Goal: Entertainment & Leisure: Browse casually

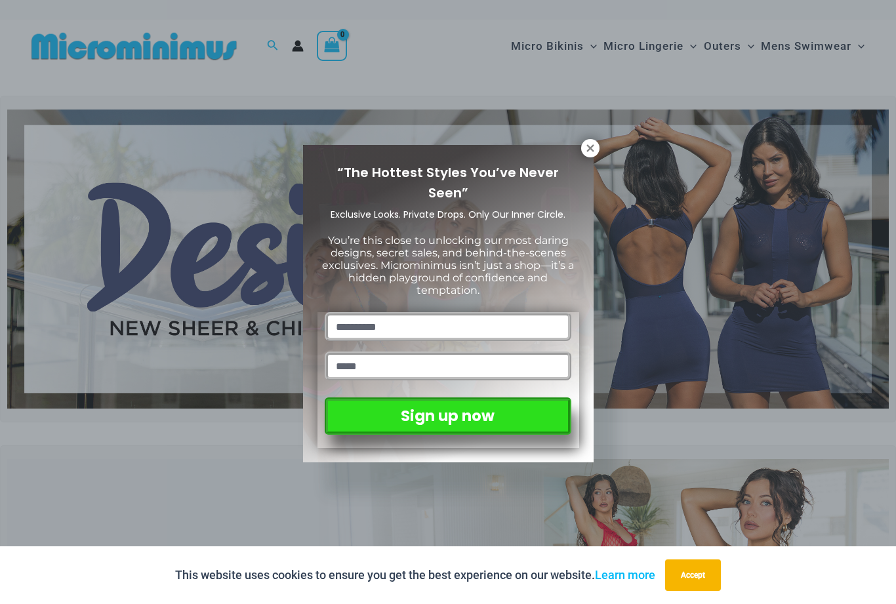
click at [478, 321] on input "text" at bounding box center [448, 326] width 246 height 29
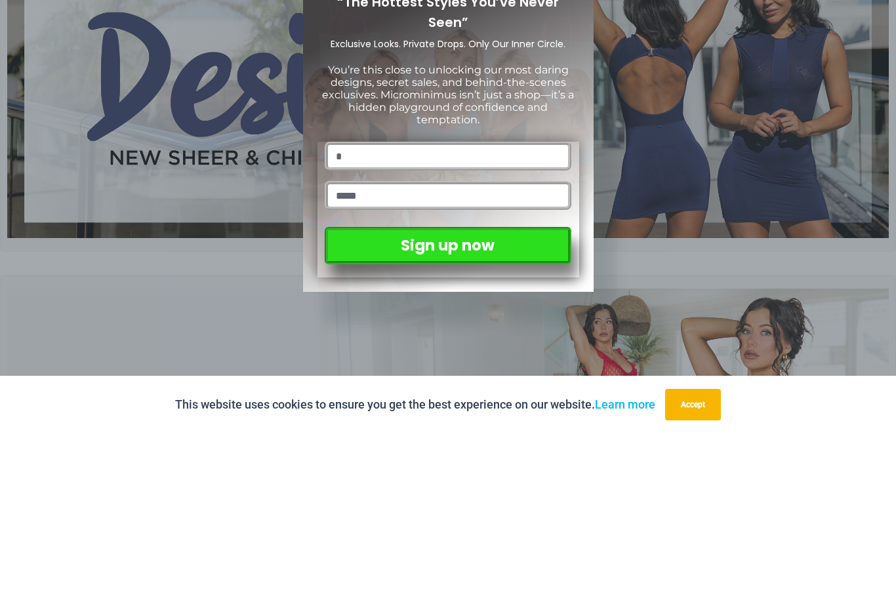
type input "*"
click at [442, 352] on input "email" at bounding box center [448, 366] width 246 height 29
type input "**********"
click at [520, 397] on button "Sign up now" at bounding box center [448, 415] width 246 height 37
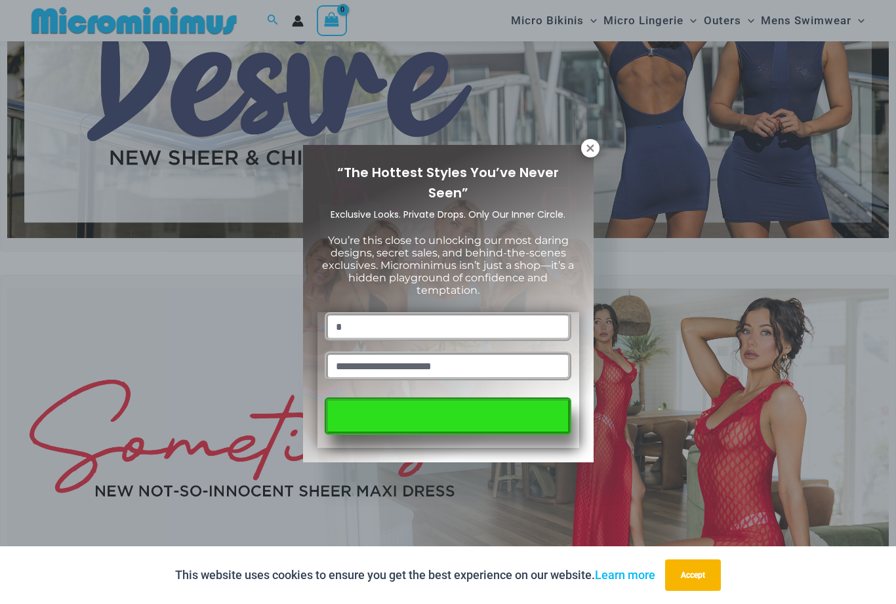
click at [695, 580] on button "Accept" at bounding box center [693, 574] width 56 height 31
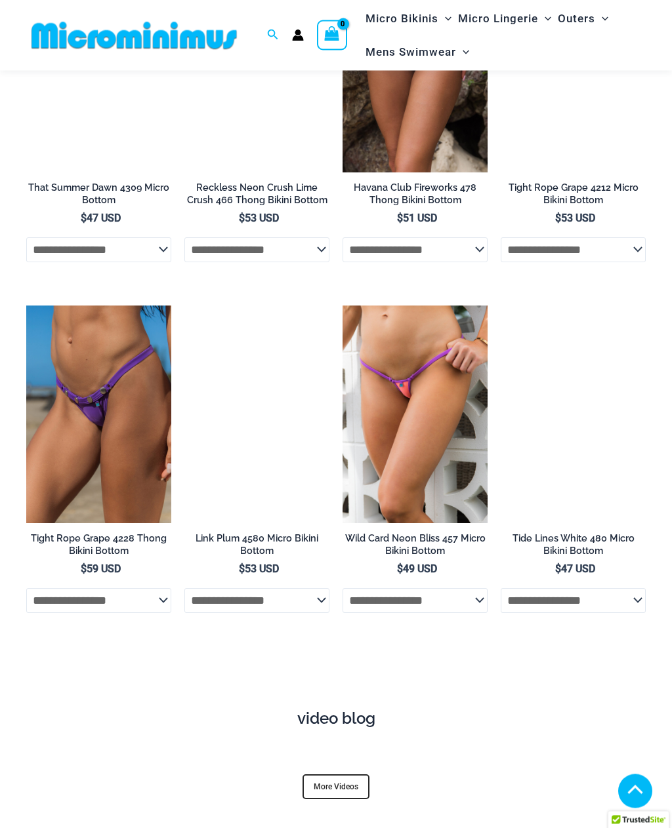
scroll to position [3553, 0]
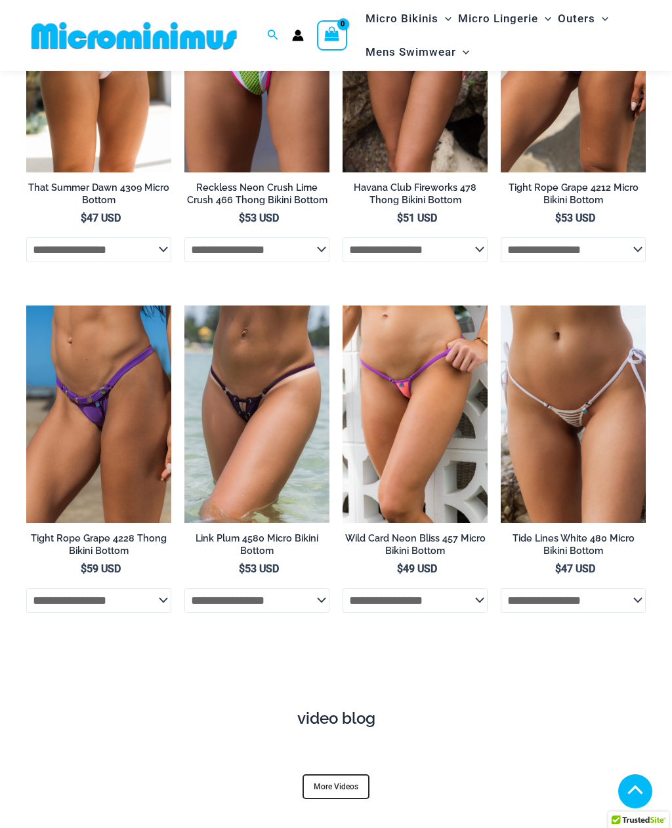
click at [327, 603] on h4 "video blog" at bounding box center [335, 719] width 599 height 19
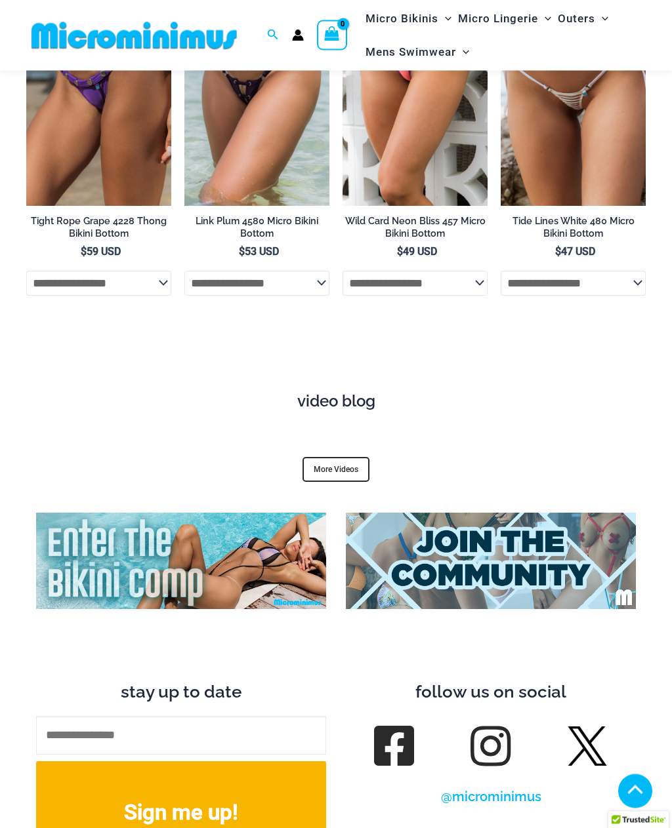
scroll to position [3871, 0]
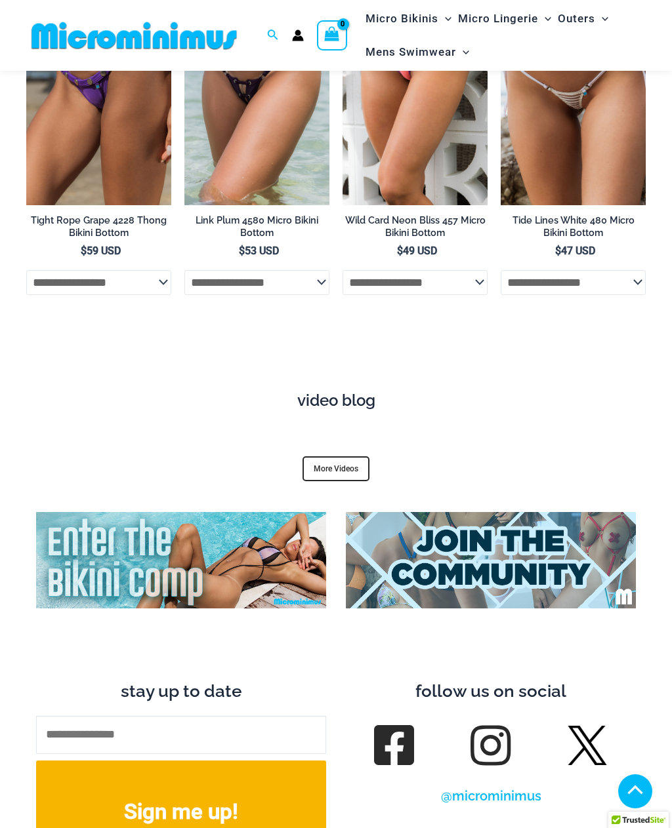
click at [319, 456] on link "More Videos" at bounding box center [335, 468] width 67 height 25
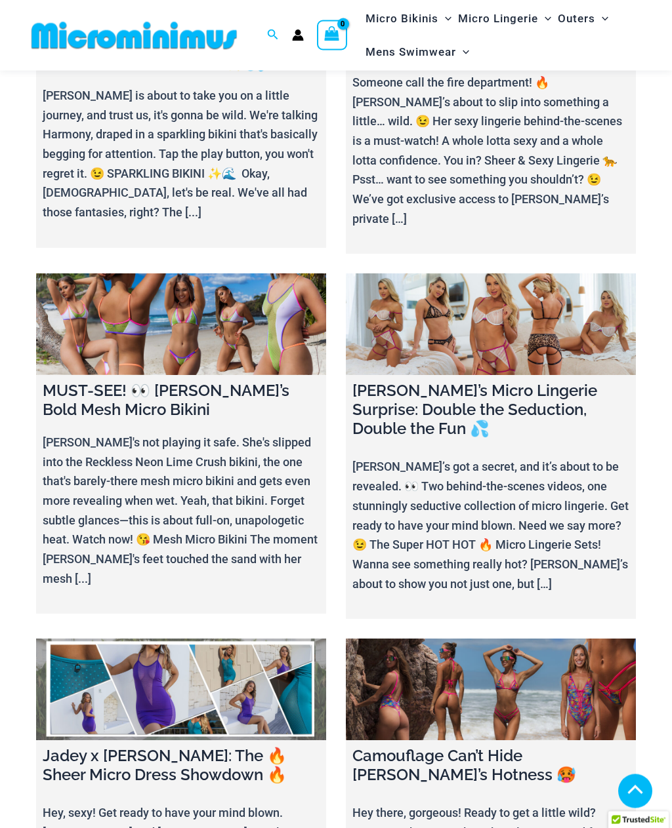
scroll to position [559, 0]
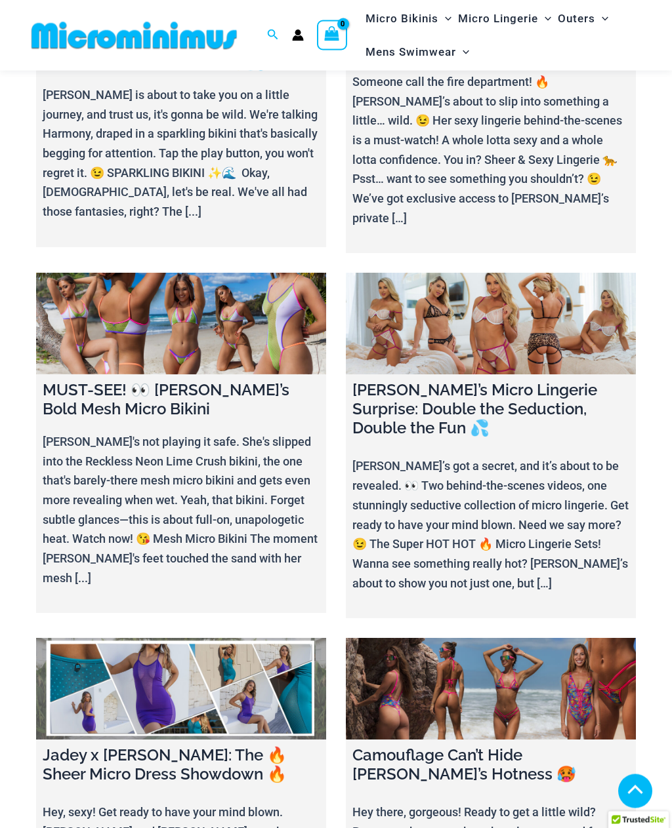
click at [122, 674] on link at bounding box center [181, 690] width 290 height 102
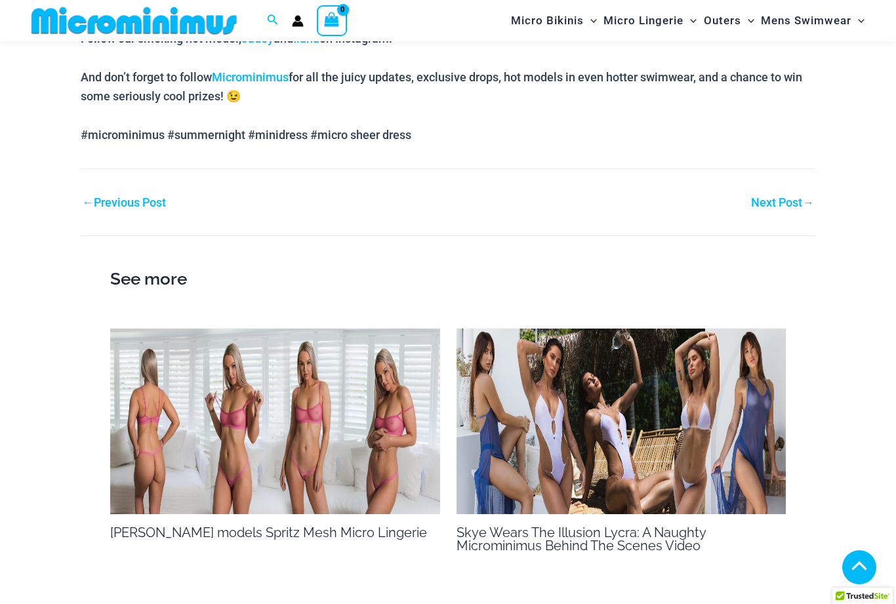
scroll to position [1190, 0]
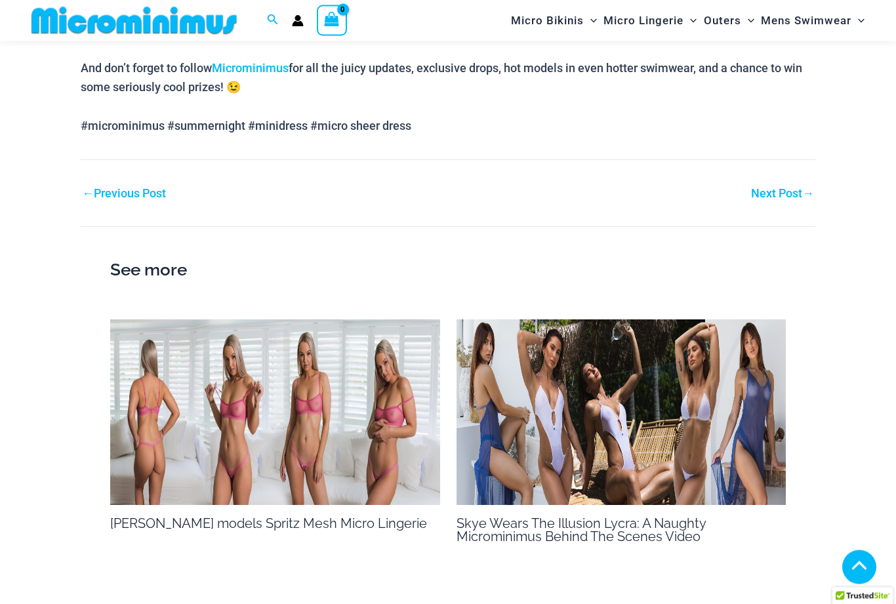
click at [180, 390] on img at bounding box center [275, 413] width 330 height 186
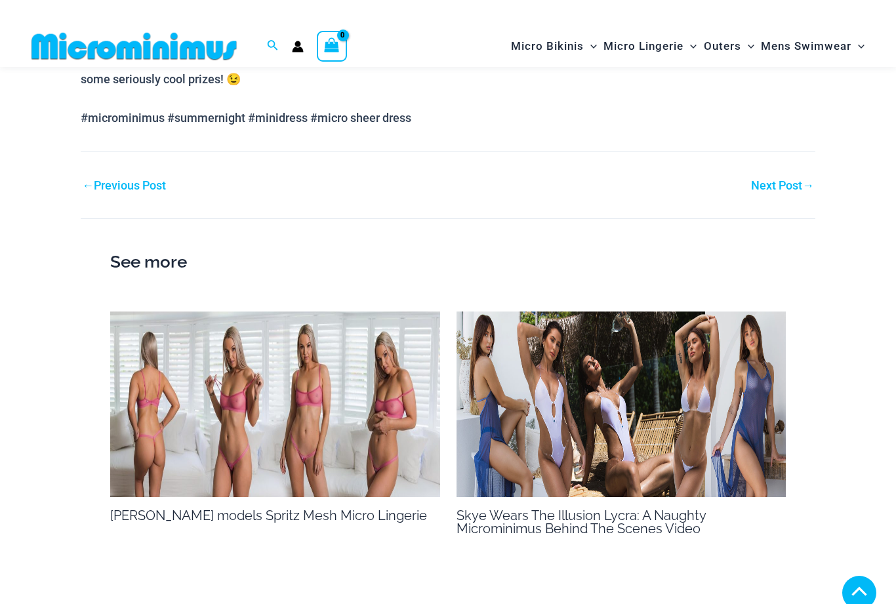
scroll to position [1199, 0]
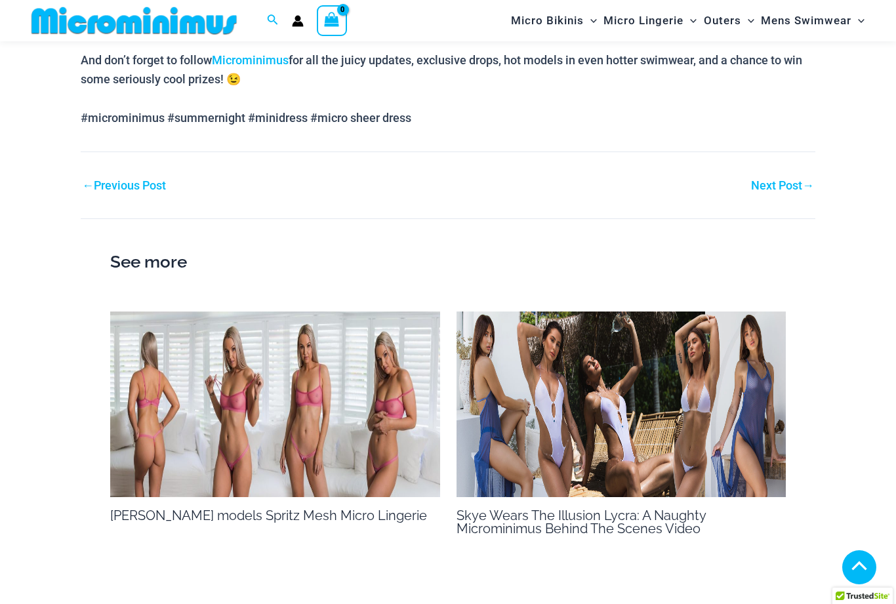
click at [513, 420] on img at bounding box center [621, 405] width 330 height 186
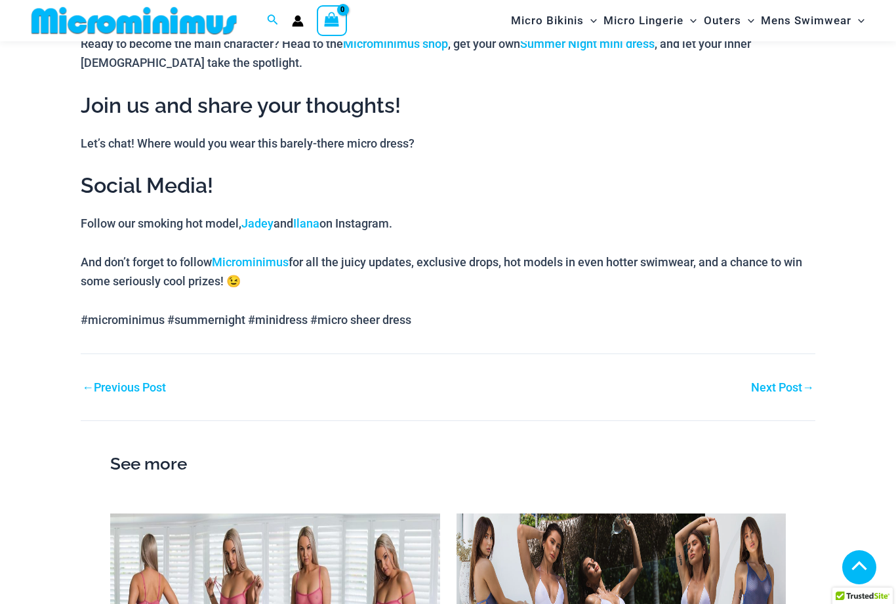
scroll to position [991, 0]
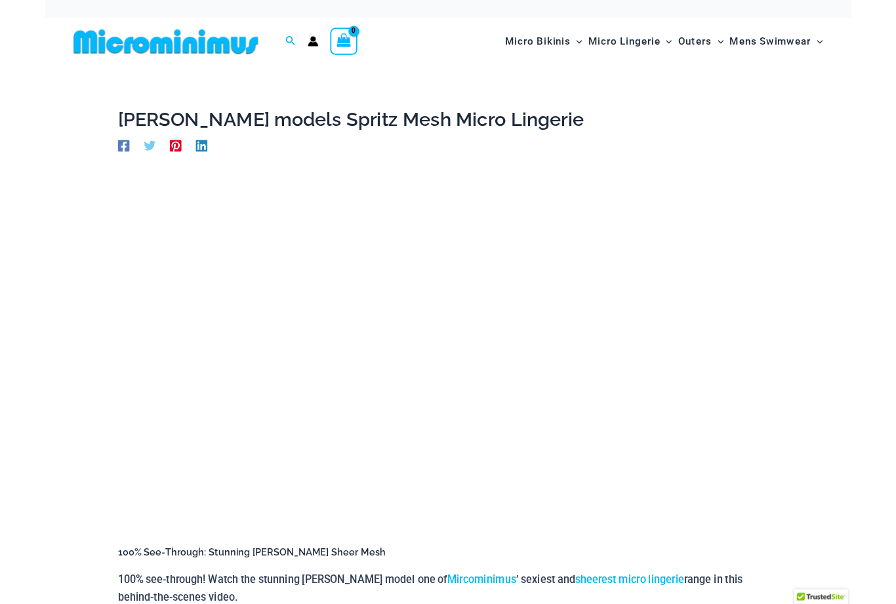
scroll to position [273, 0]
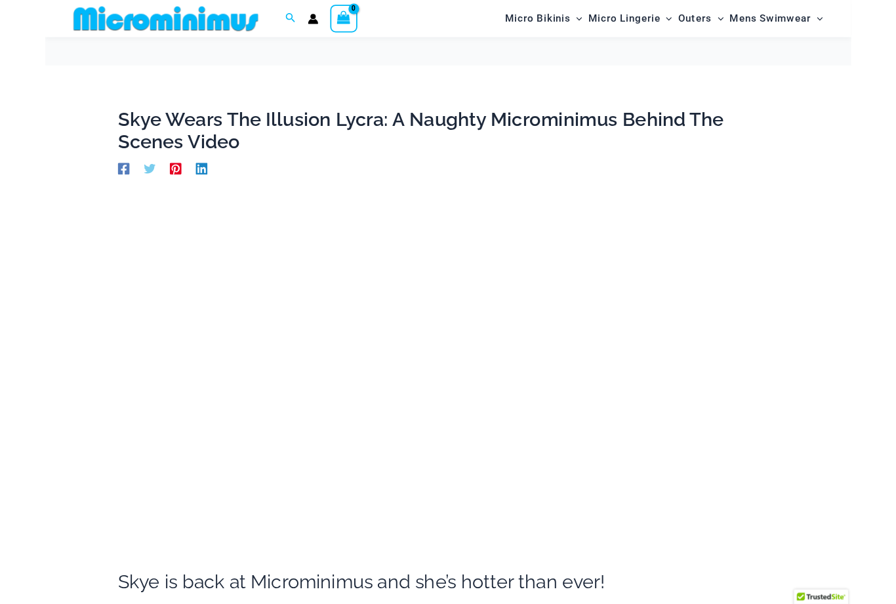
scroll to position [147, 0]
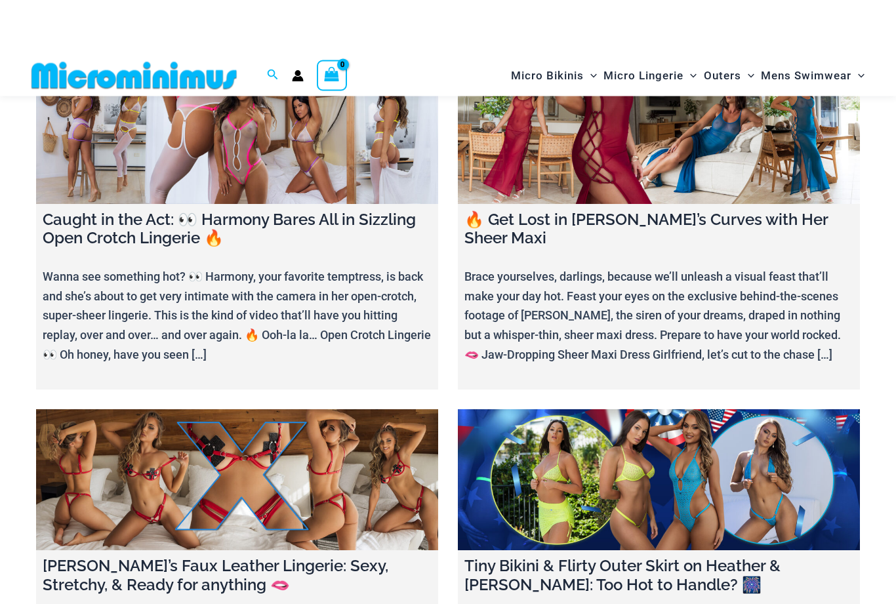
scroll to position [1420, 0]
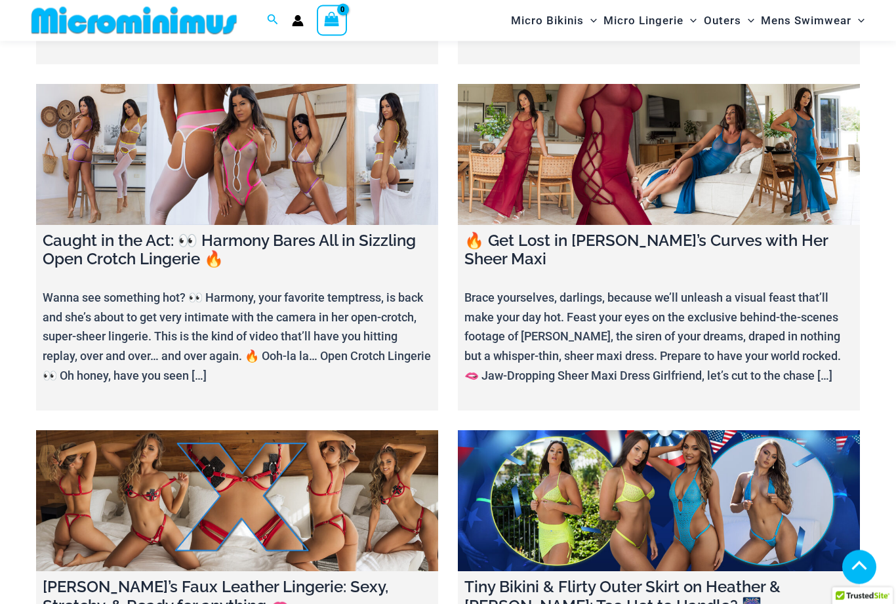
click at [694, 121] on link at bounding box center [659, 155] width 402 height 141
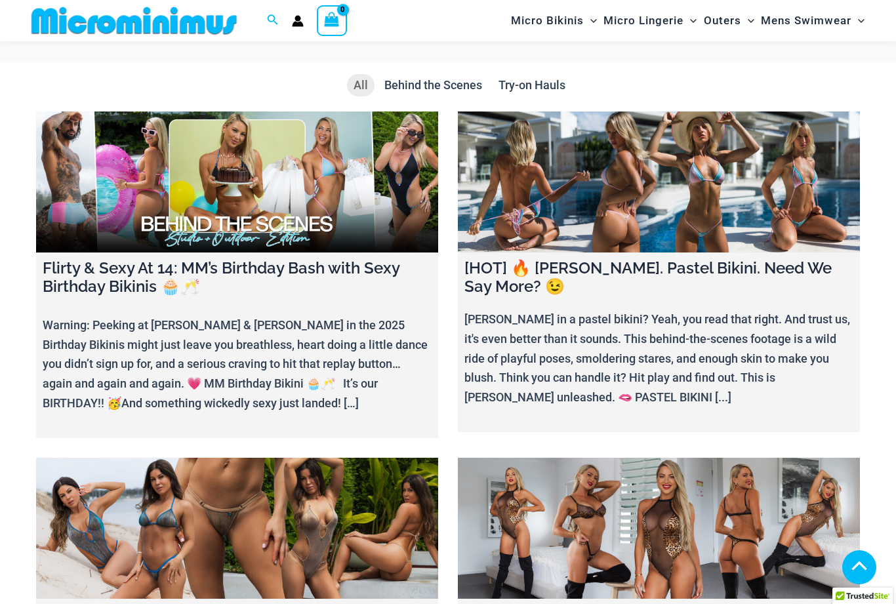
scroll to position [1421, 0]
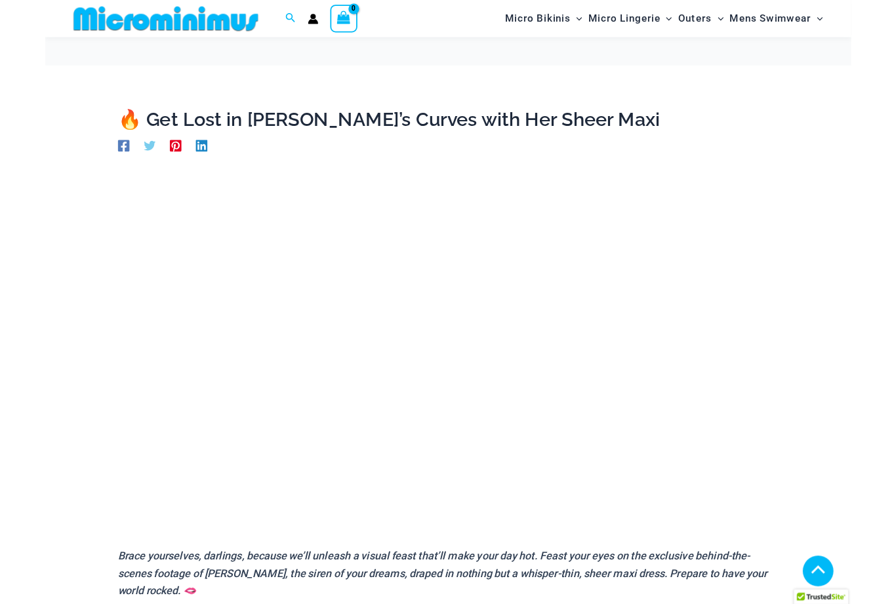
scroll to position [274, 0]
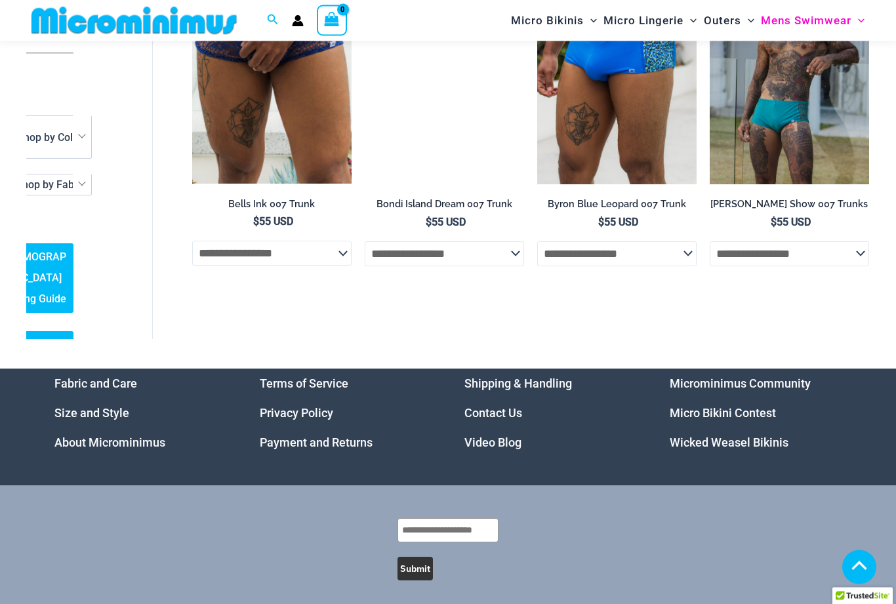
scroll to position [932, 0]
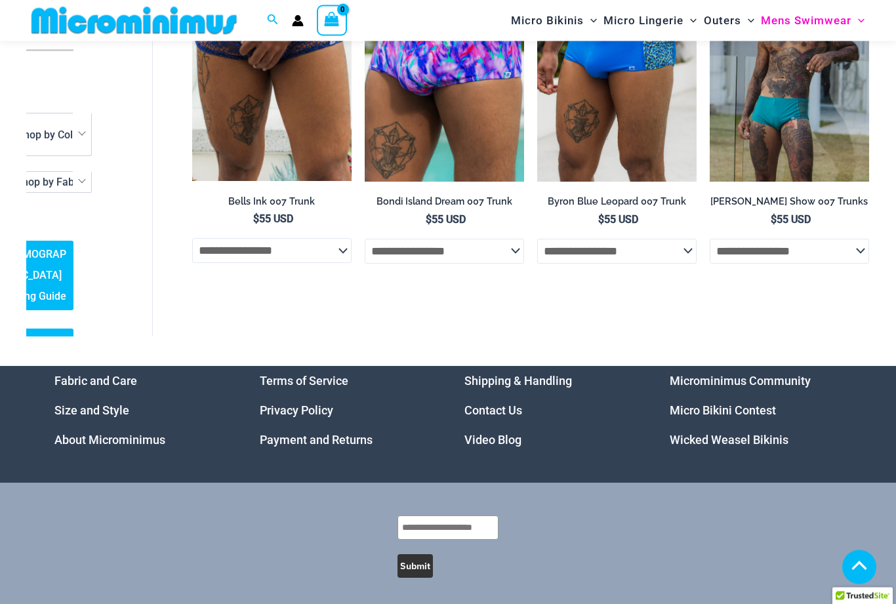
click at [500, 443] on link "Video Blog" at bounding box center [492, 441] width 57 height 14
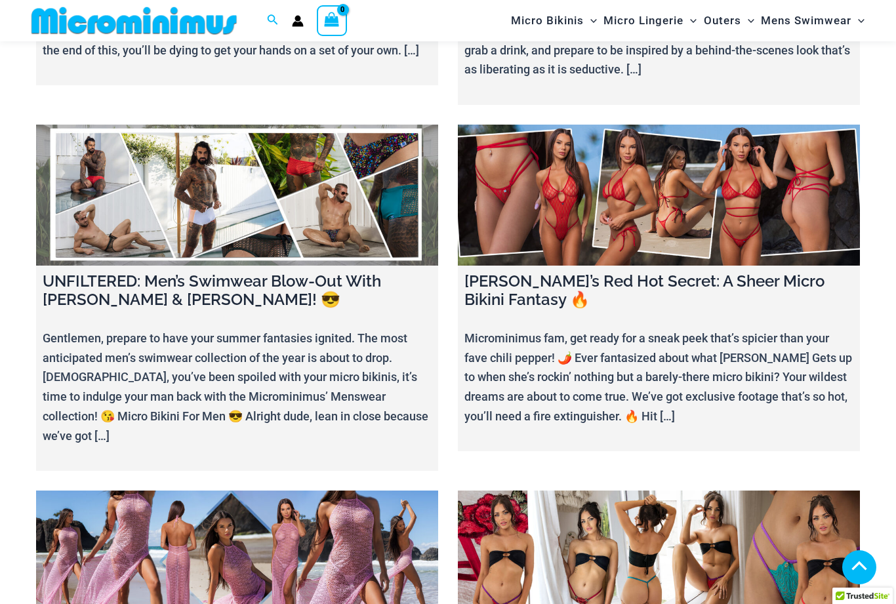
scroll to position [2066, 0]
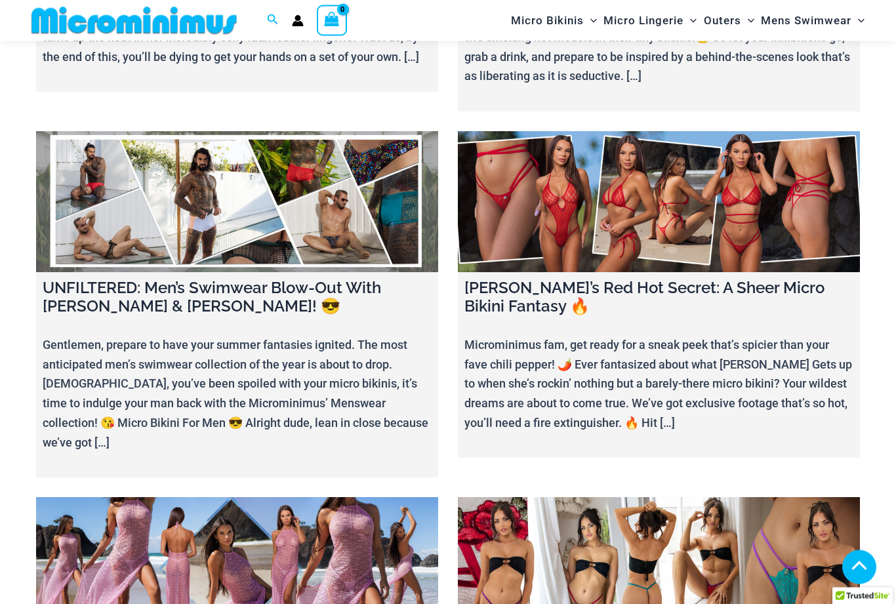
click at [102, 139] on link at bounding box center [237, 202] width 402 height 141
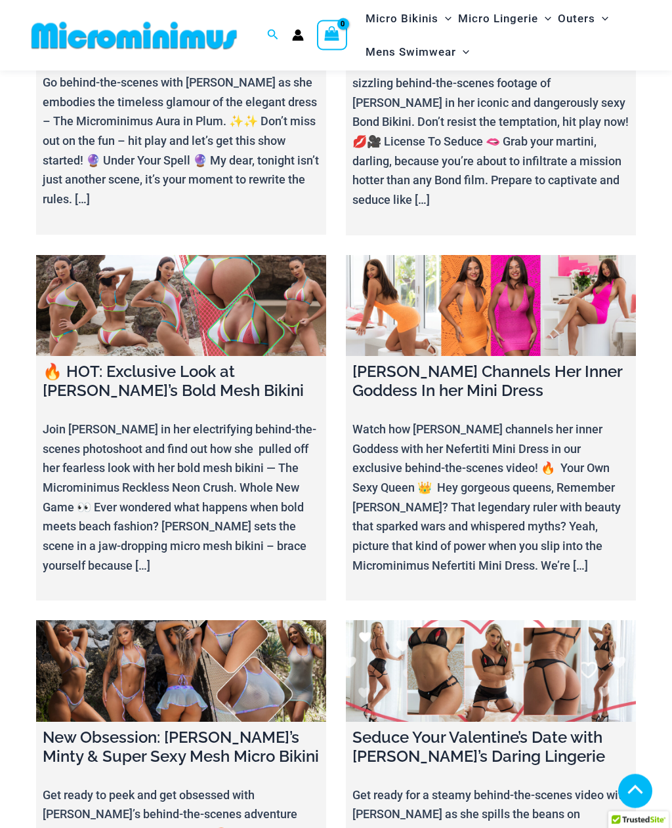
scroll to position [4675, 0]
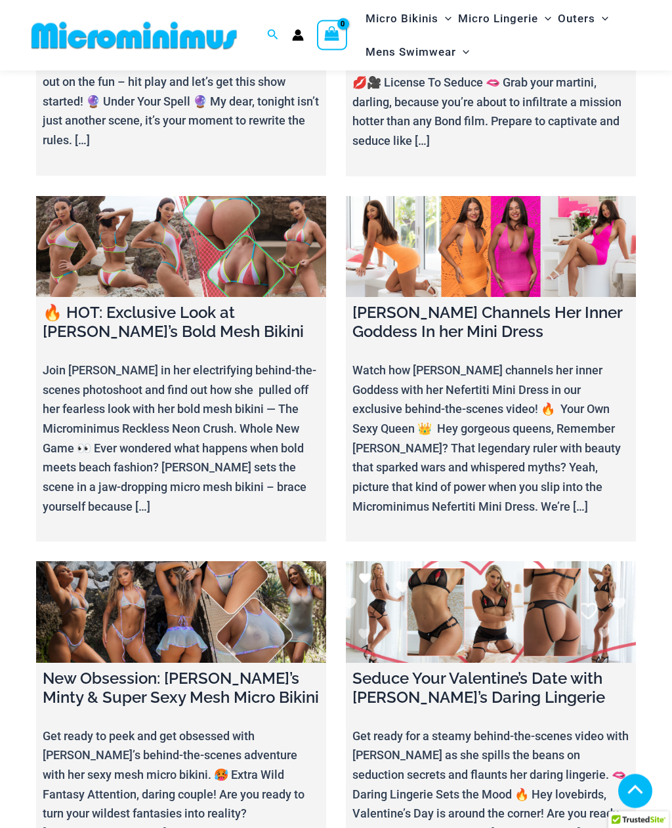
click at [110, 562] on link at bounding box center [181, 613] width 290 height 102
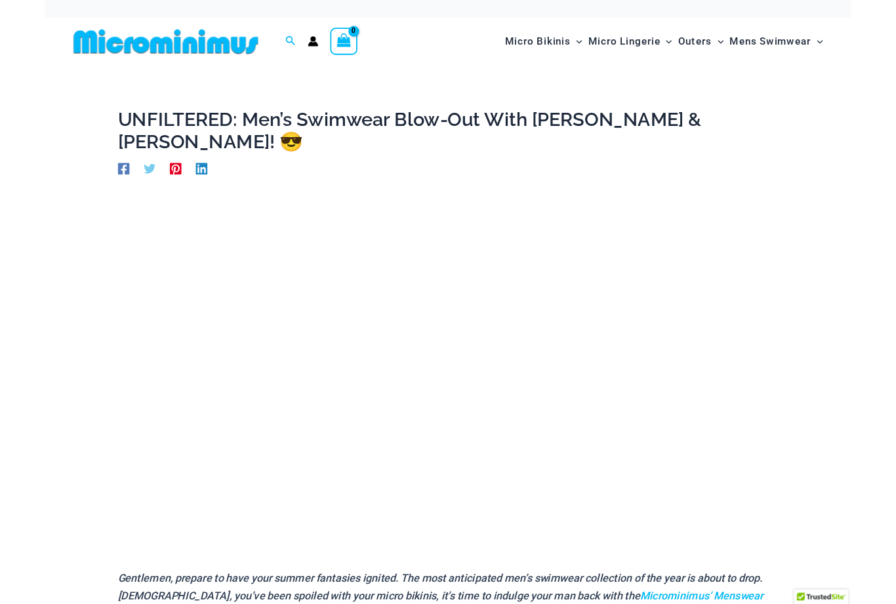
scroll to position [106, 0]
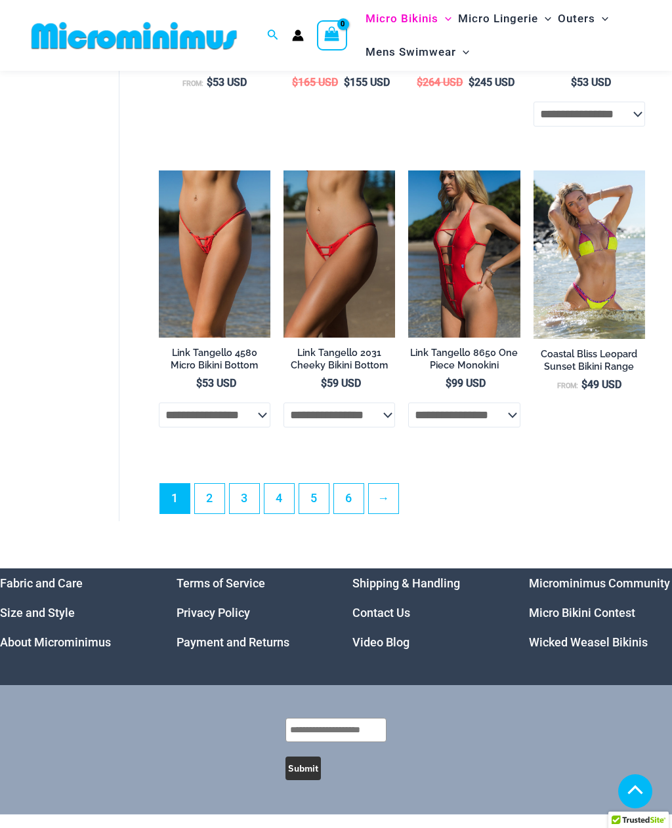
scroll to position [2539, 0]
click at [628, 583] on link "Microminimus Community" at bounding box center [599, 583] width 141 height 14
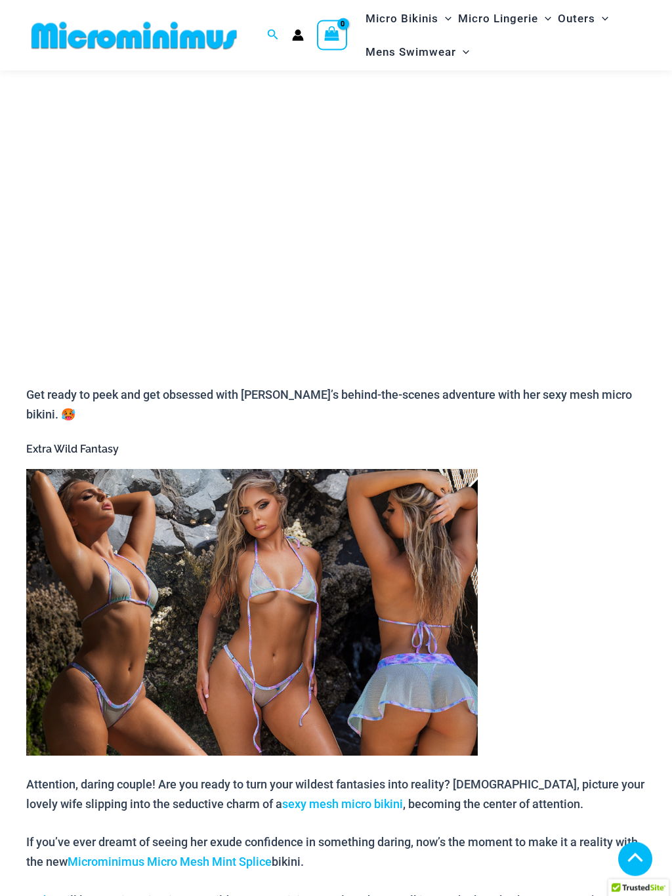
scroll to position [203, 0]
